Goal: Task Accomplishment & Management: Manage account settings

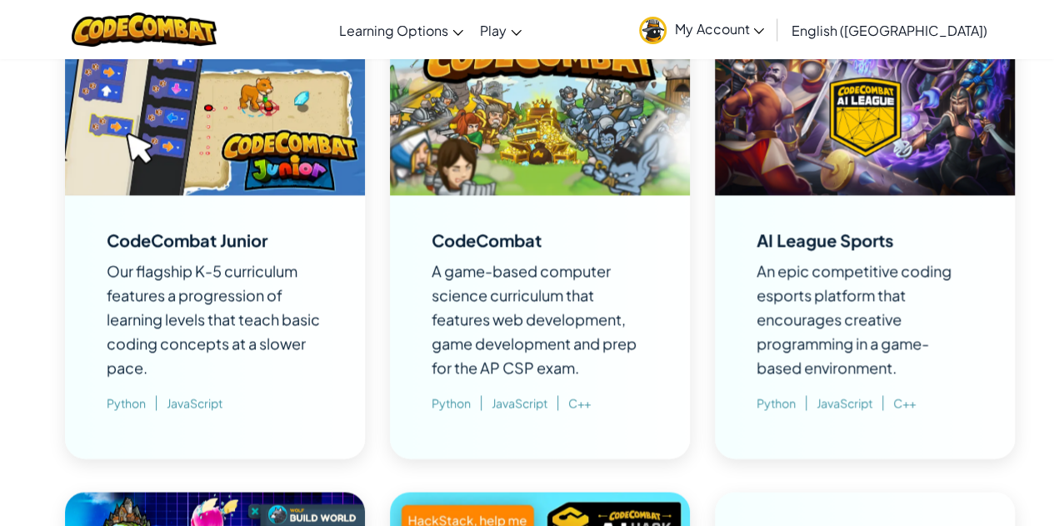
scroll to position [1258, 0]
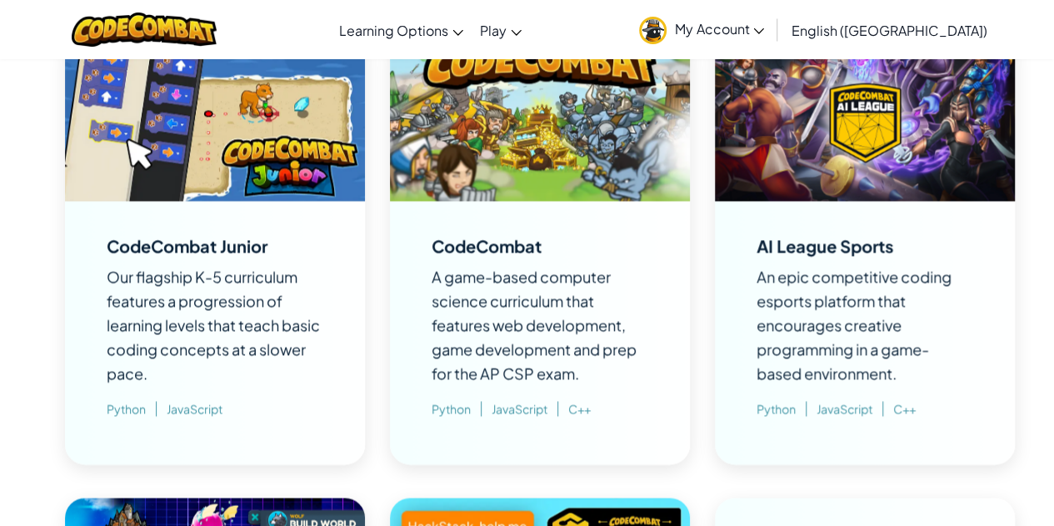
click at [548, 243] on div "CodeCombat A game-based computer science curriculum that features web developme…" at bounding box center [540, 332] width 217 height 197
click at [558, 191] on img at bounding box center [540, 116] width 300 height 169
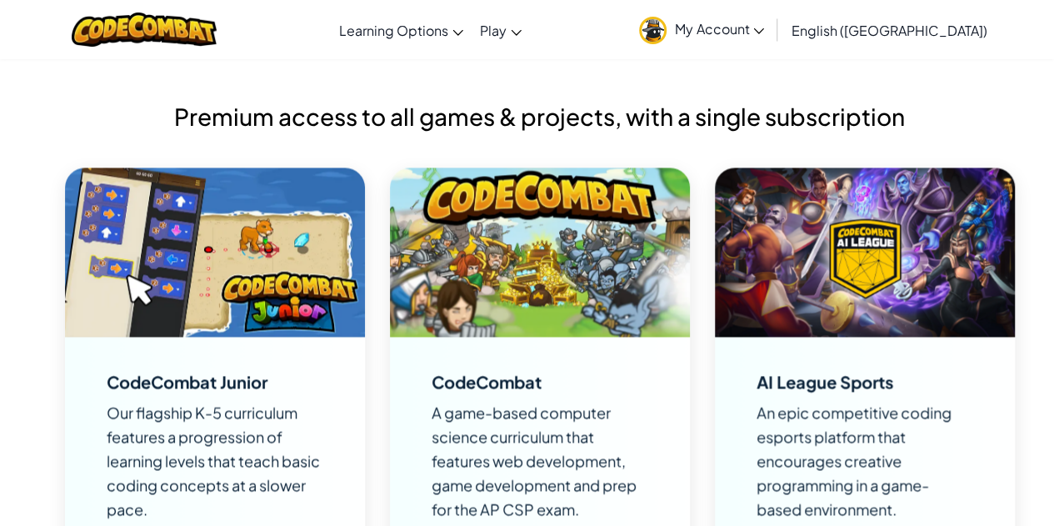
scroll to position [1064, 0]
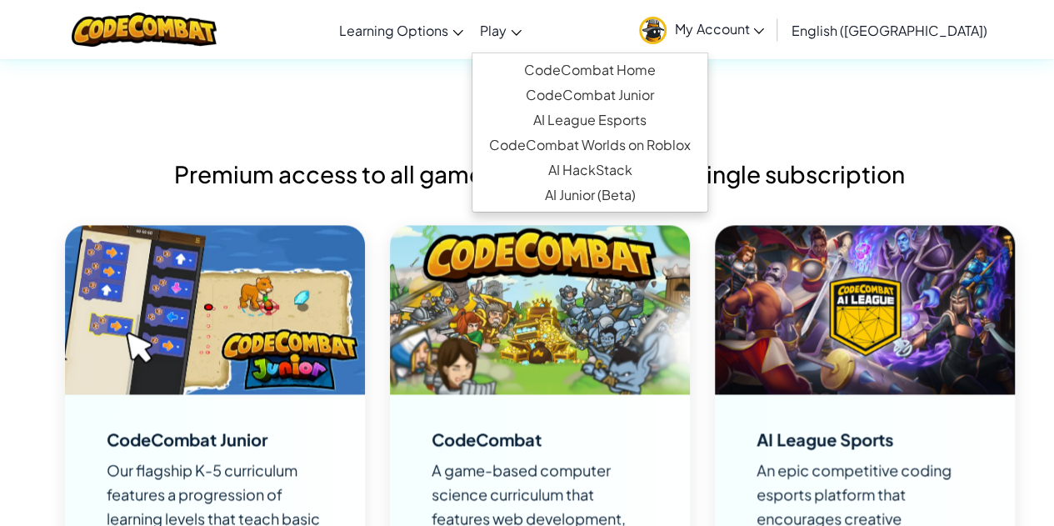
click at [507, 25] on span "Play" at bounding box center [493, 31] width 27 height 18
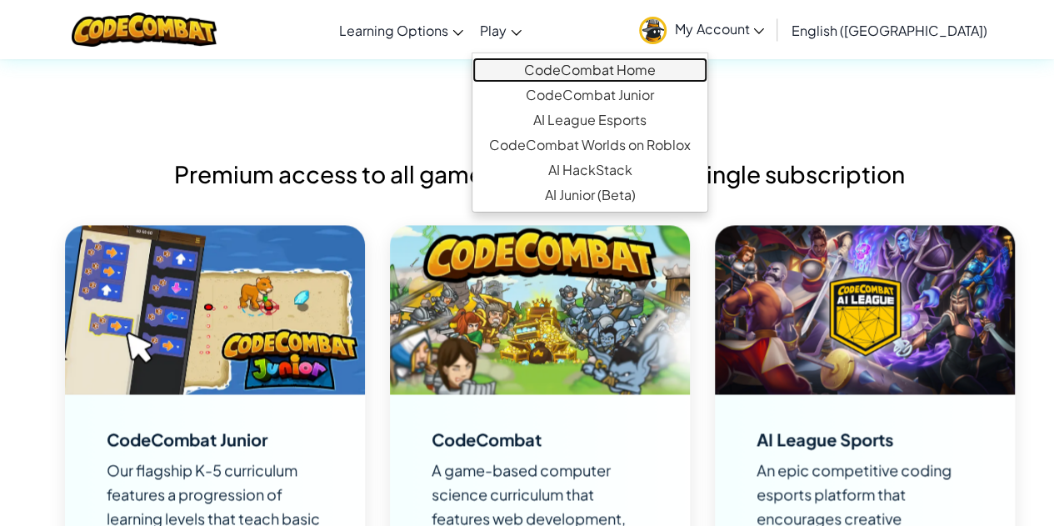
click at [594, 66] on link "CodeCombat Home" at bounding box center [590, 70] width 235 height 25
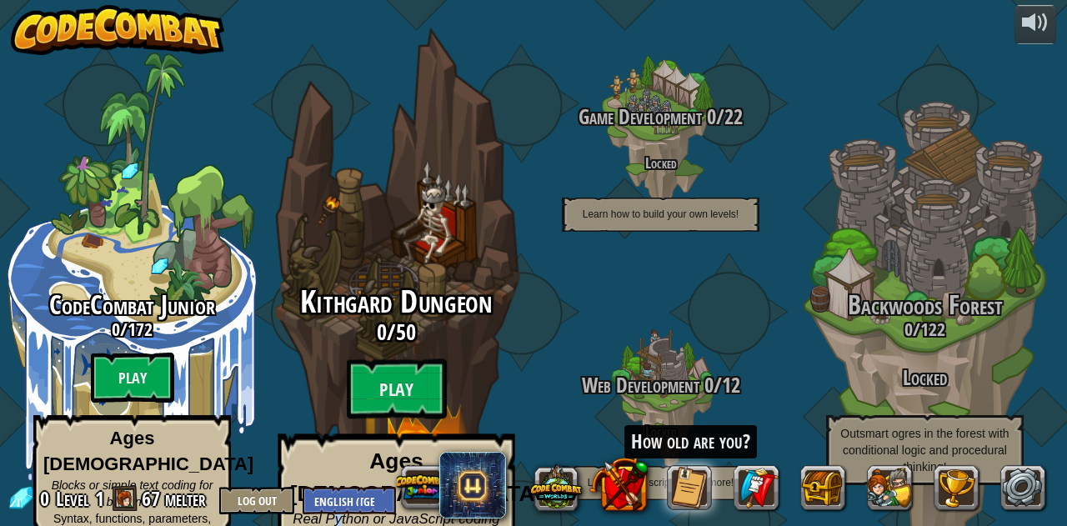
drag, startPoint x: 343, startPoint y: 461, endPoint x: 339, endPoint y: 469, distance: 9.3
click at [339, 469] on p "Ages 8+ Real Python or JavaScript coding for everyone Escape the dungeon and le…" at bounding box center [396, 517] width 237 height 167
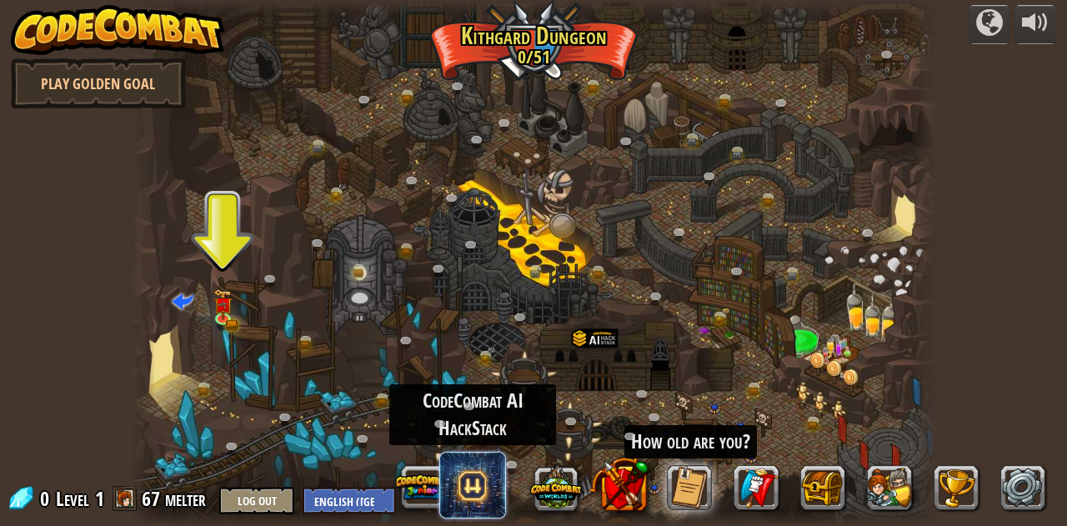
click at [458, 472] on span at bounding box center [472, 485] width 67 height 67
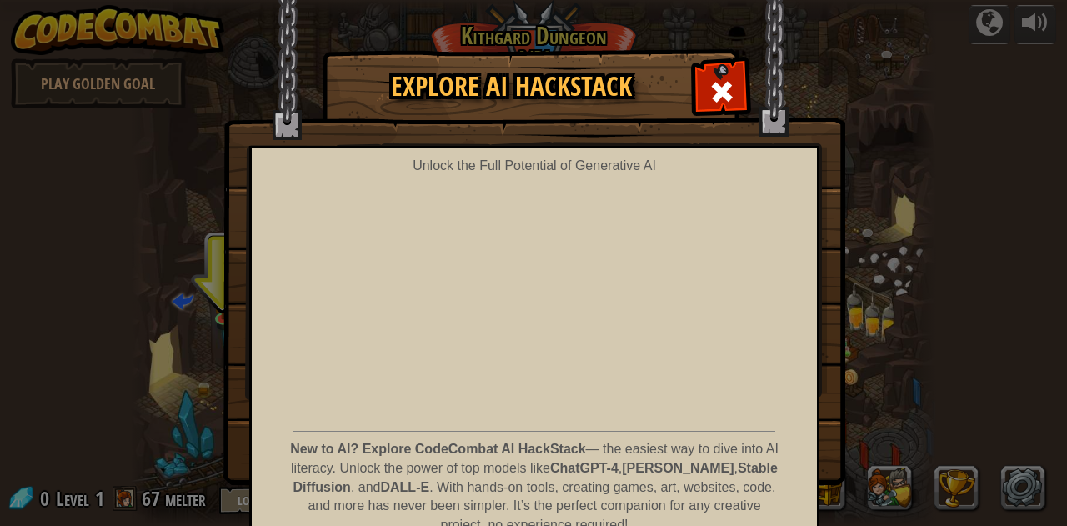
click at [814, 94] on img at bounding box center [534, 242] width 622 height 485
click at [708, 89] on span at bounding box center [721, 91] width 27 height 27
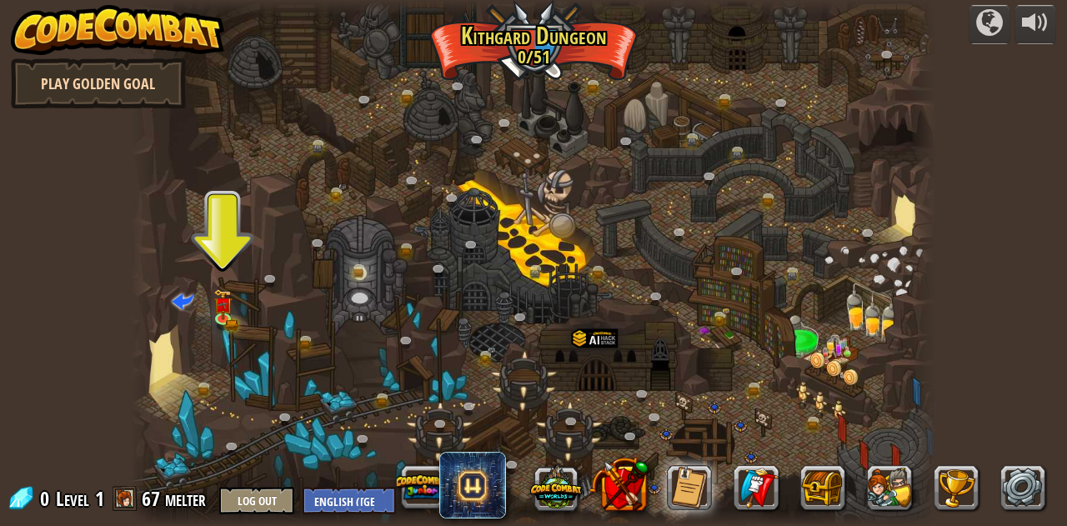
click at [128, 89] on link "Play Golden Goal" at bounding box center [98, 83] width 175 height 50
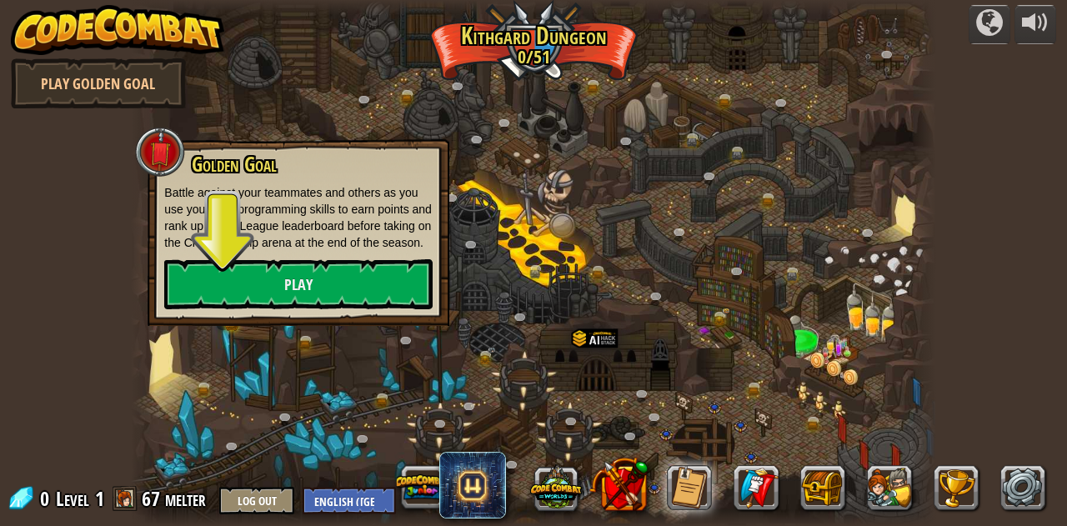
click at [450, 8] on div at bounding box center [533, 8] width 804 height 16
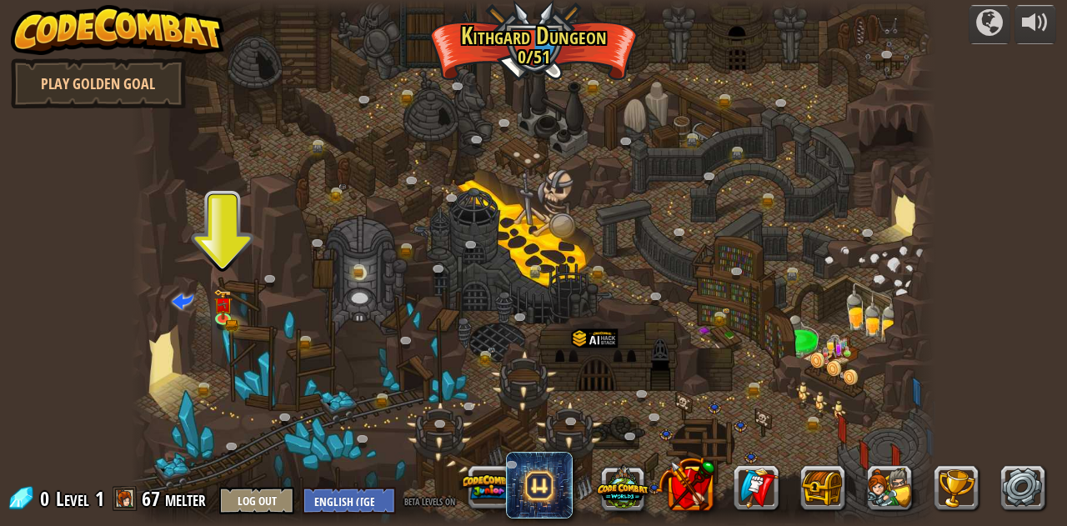
click at [212, 311] on div at bounding box center [533, 263] width 804 height 526
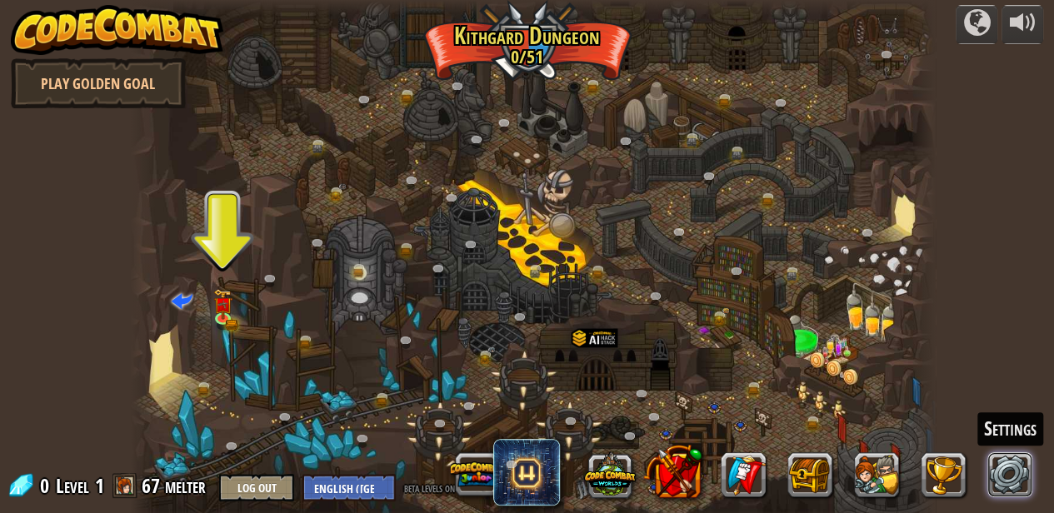
click at [1025, 481] on link at bounding box center [1011, 475] width 45 height 45
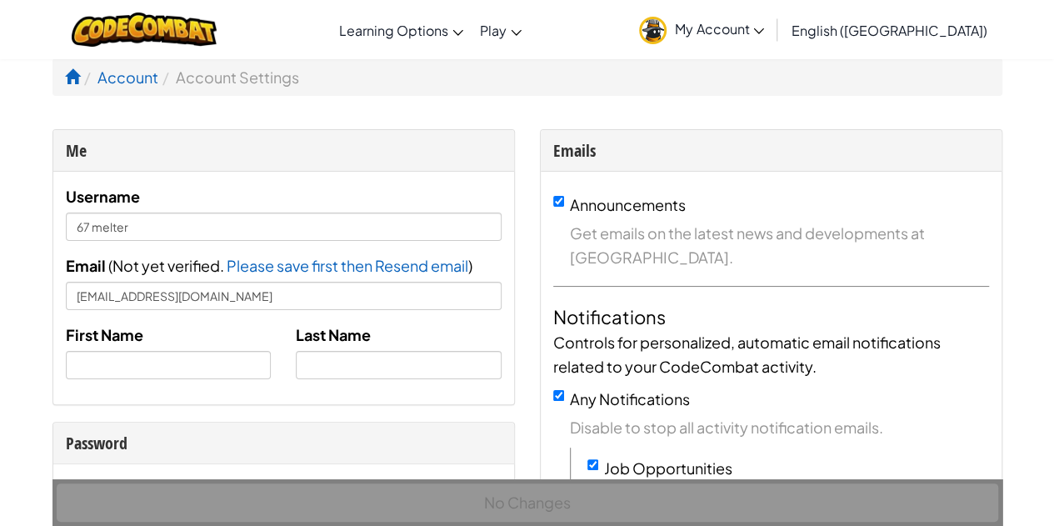
click at [270, 79] on li "Account Settings" at bounding box center [228, 77] width 141 height 24
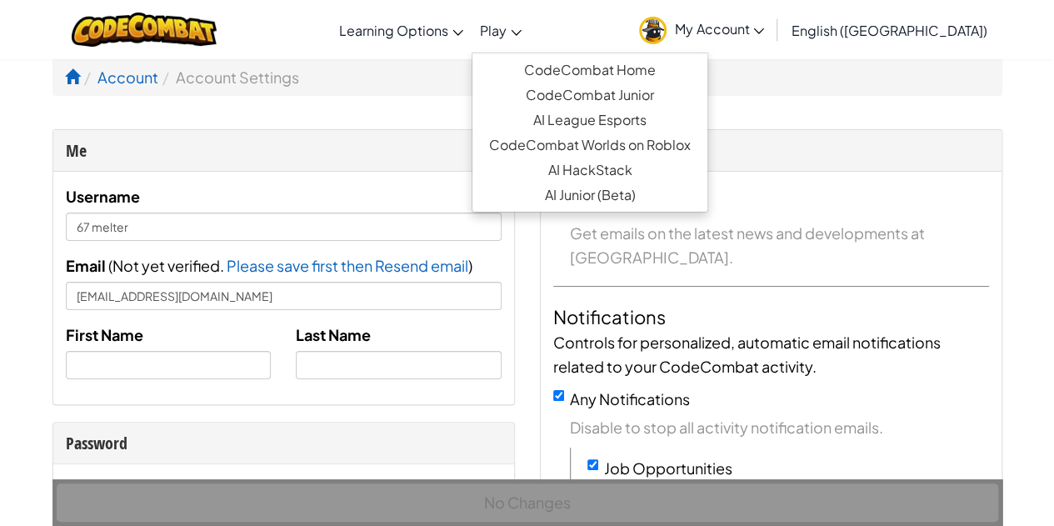
click at [522, 33] on icon at bounding box center [516, 33] width 11 height 6
click at [507, 31] on span "Play" at bounding box center [493, 31] width 27 height 18
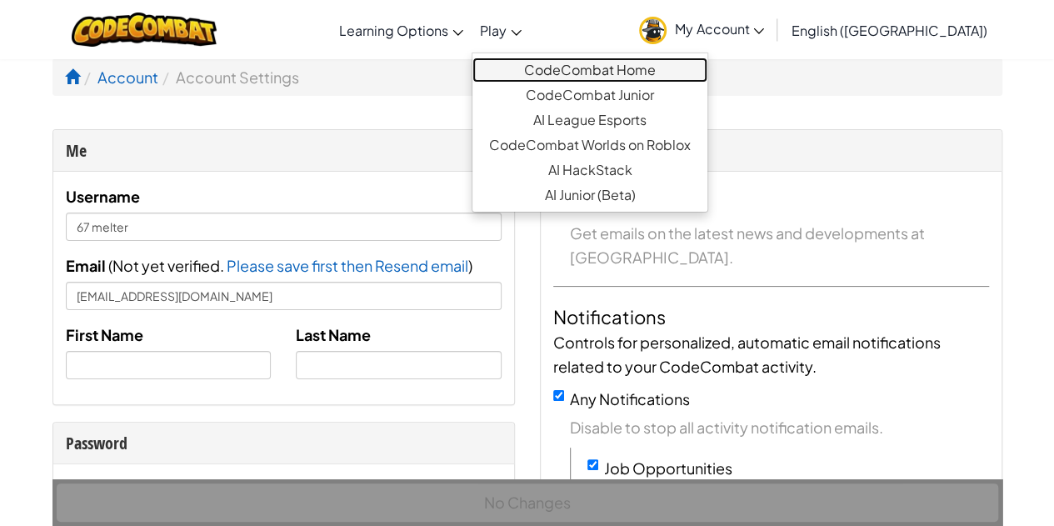
click at [588, 65] on link "CodeCombat Home" at bounding box center [590, 70] width 235 height 25
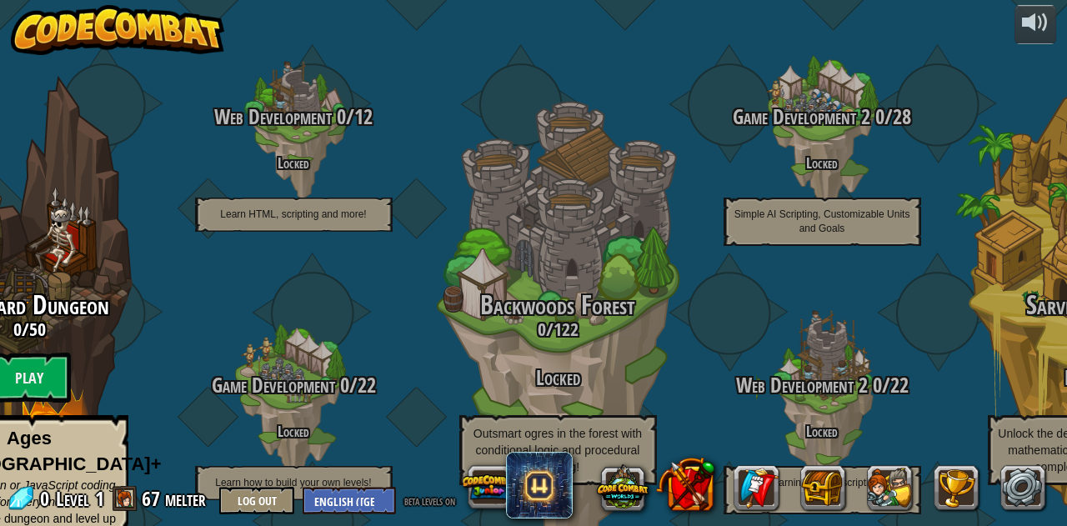
click at [130, 32] on img at bounding box center [117, 30] width 213 height 50
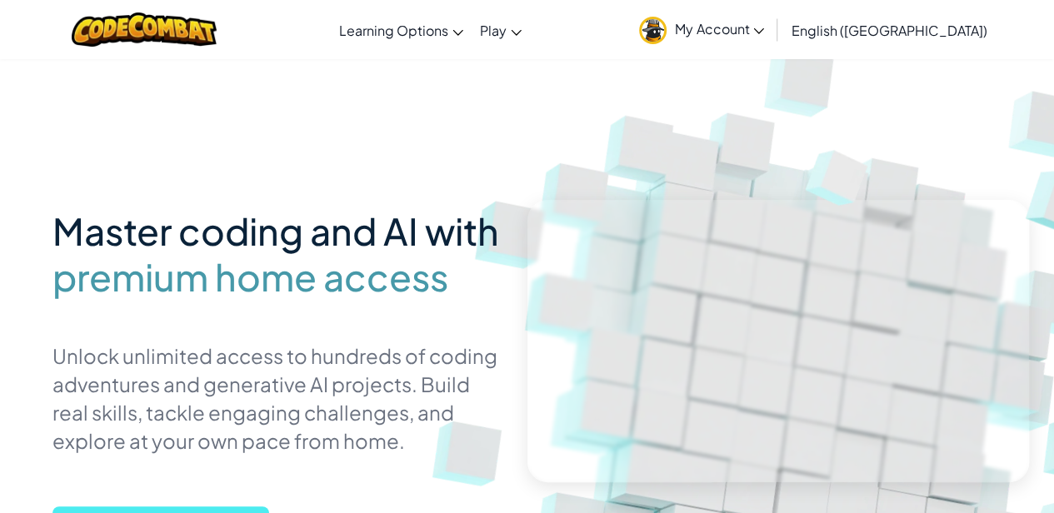
click at [950, 34] on span "English ([GEOGRAPHIC_DATA])" at bounding box center [889, 31] width 196 height 18
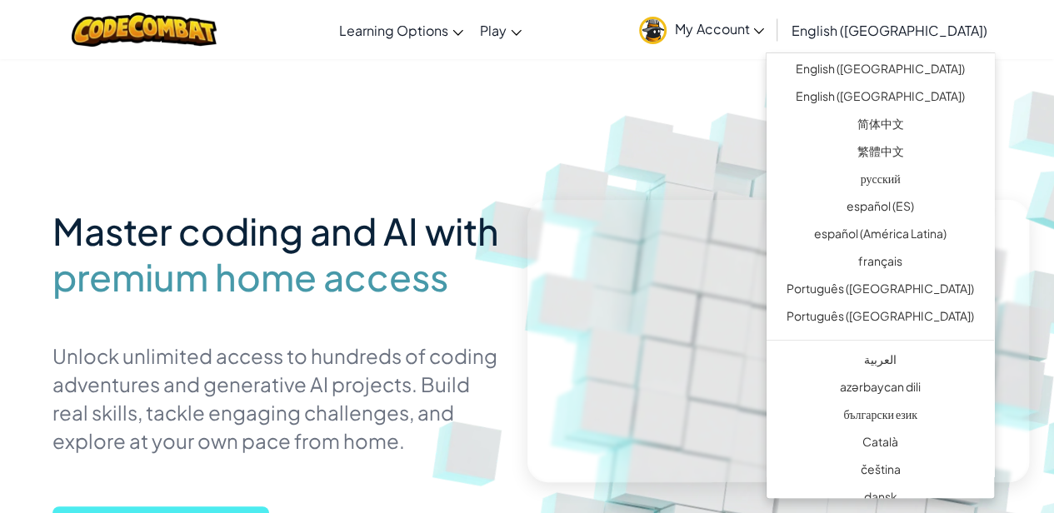
click at [764, 24] on span "My Account" at bounding box center [719, 29] width 89 height 18
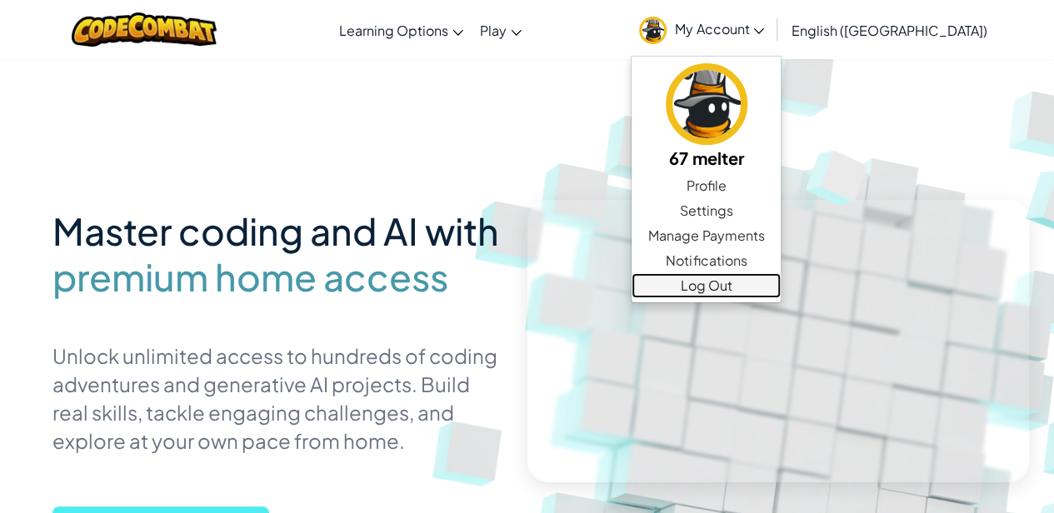
click at [781, 278] on link "Log Out" at bounding box center [706, 285] width 149 height 25
